Goal: Information Seeking & Learning: Learn about a topic

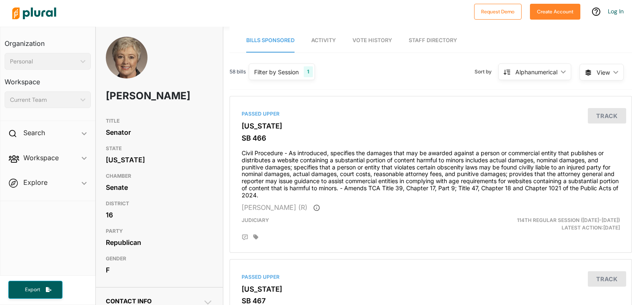
click at [601, 73] on span "View" at bounding box center [603, 72] width 13 height 9
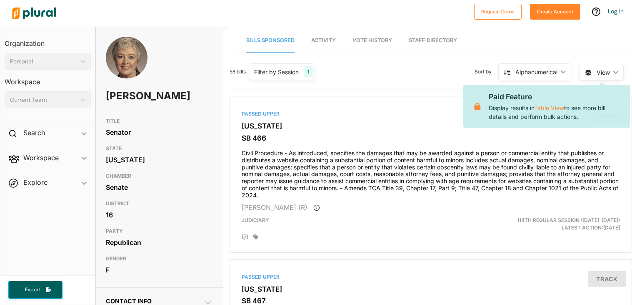
click at [555, 75] on div "Alphanumerical" at bounding box center [537, 72] width 42 height 9
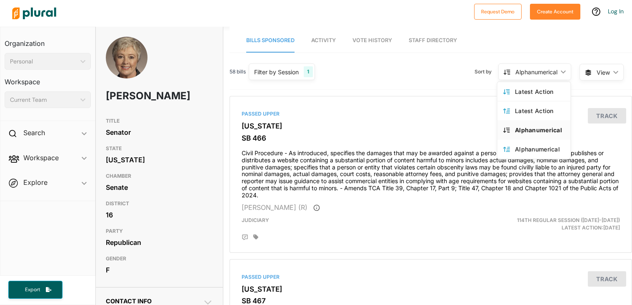
click at [459, 64] on div "58 bills Filter by Session 1 Filter by Session close Current Sessions Tennessee…" at bounding box center [431, 75] width 403 height 29
